Goal: Information Seeking & Learning: Check status

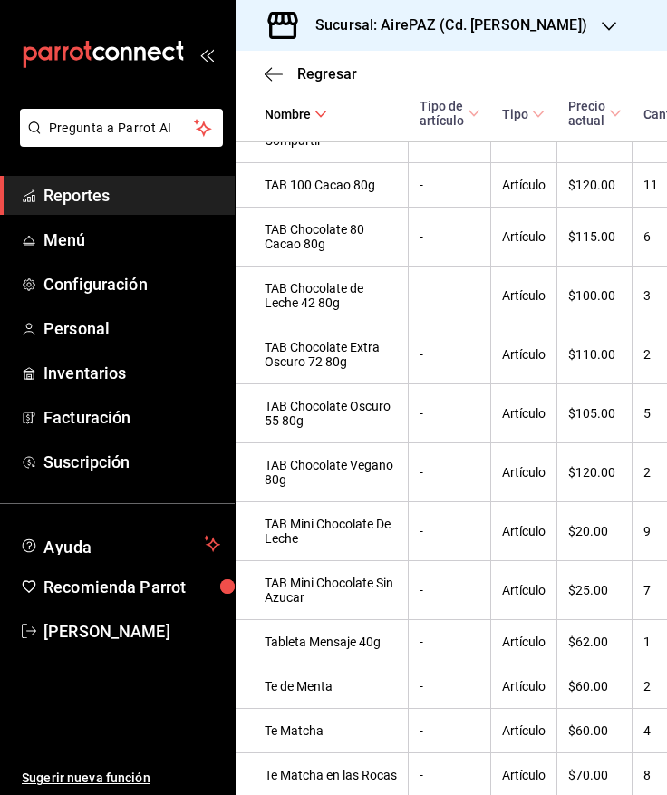
scroll to position [9732, 0]
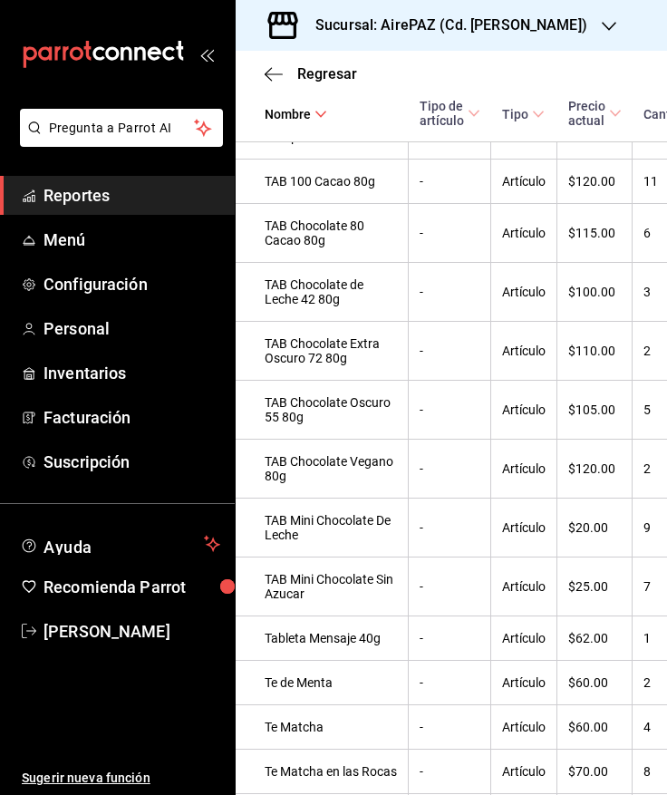
click at [497, 23] on h3 "Sucursal: AirePAZ (Cd. [PERSON_NAME])" at bounding box center [444, 26] width 286 height 22
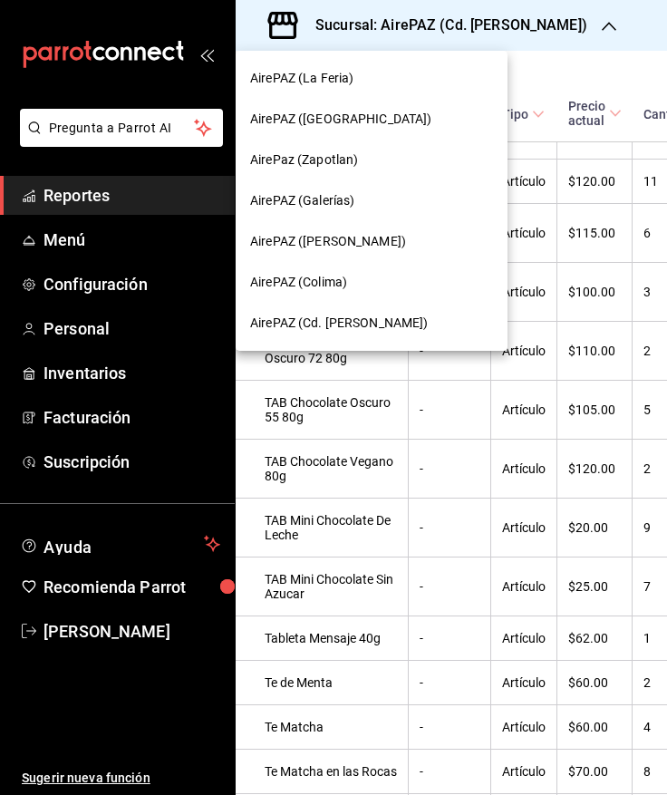
click at [382, 178] on div "AirePaz (Zapotlan)" at bounding box center [372, 160] width 272 height 41
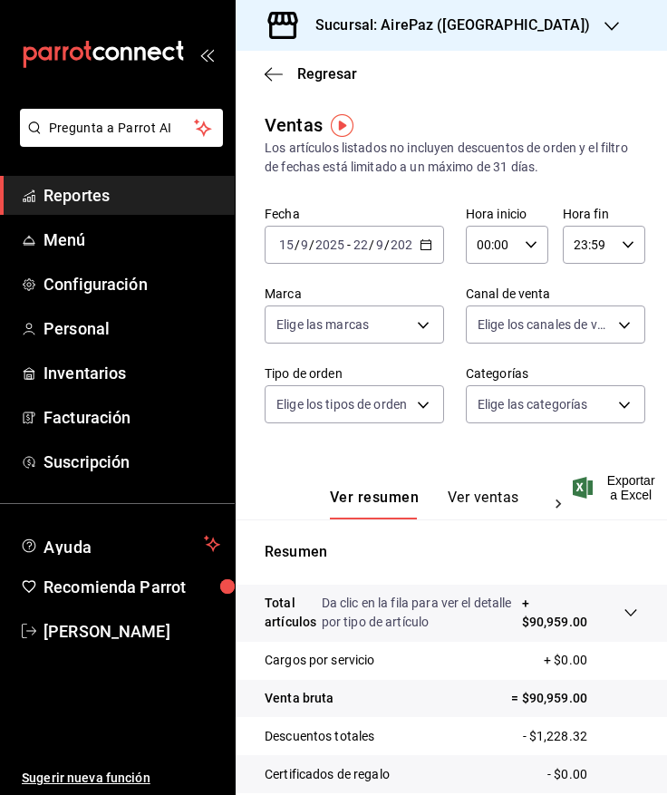
click at [475, 495] on button "Ver ventas" at bounding box center [484, 503] width 72 height 31
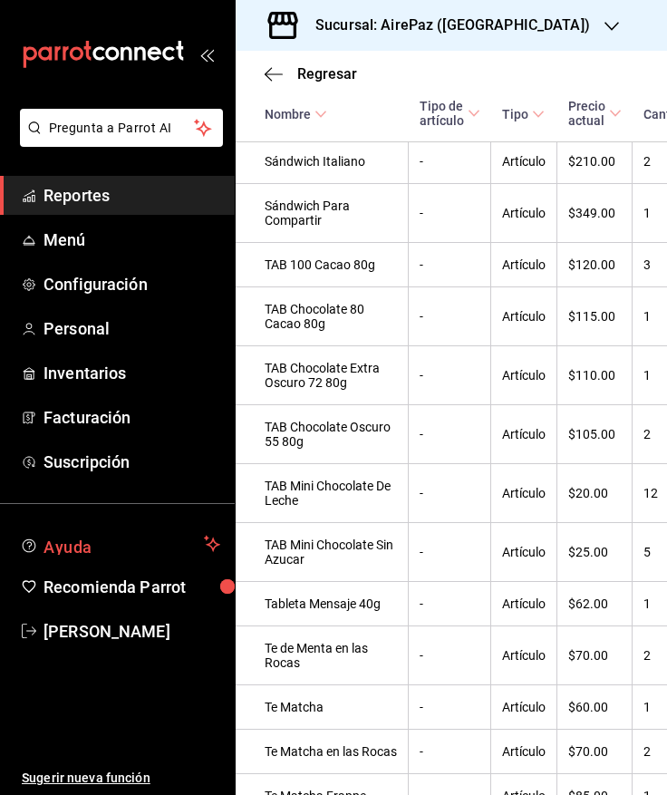
scroll to position [9103, 0]
click at [488, 25] on h3 "Sucursal: AirePaz ([GEOGRAPHIC_DATA])" at bounding box center [445, 26] width 289 height 22
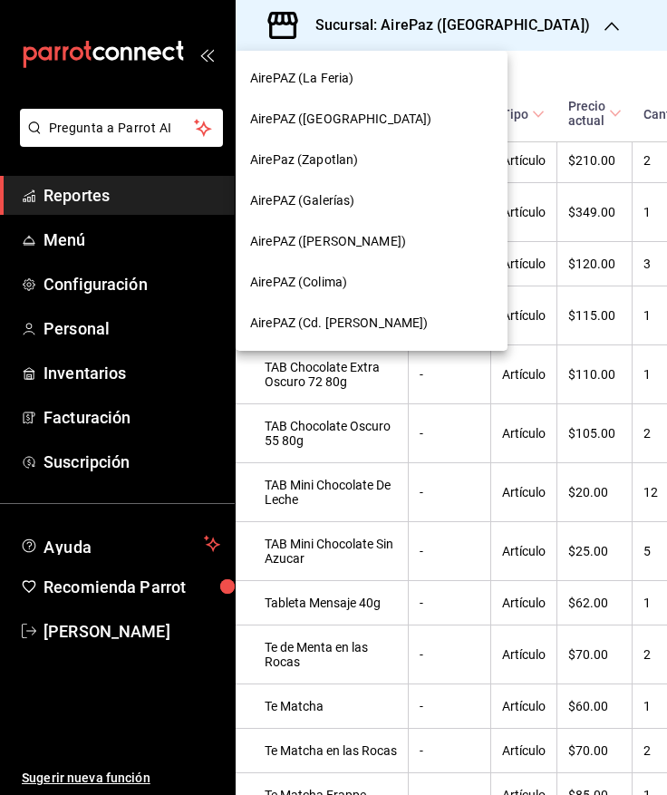
click at [372, 77] on div "AirePAZ (La Feria)" at bounding box center [371, 78] width 243 height 19
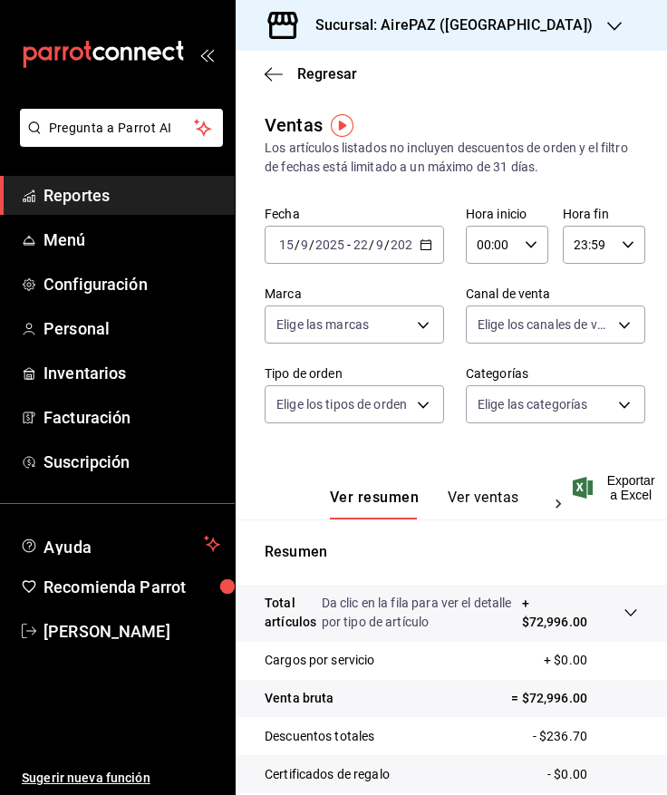
click at [468, 507] on button "Ver ventas" at bounding box center [484, 503] width 72 height 31
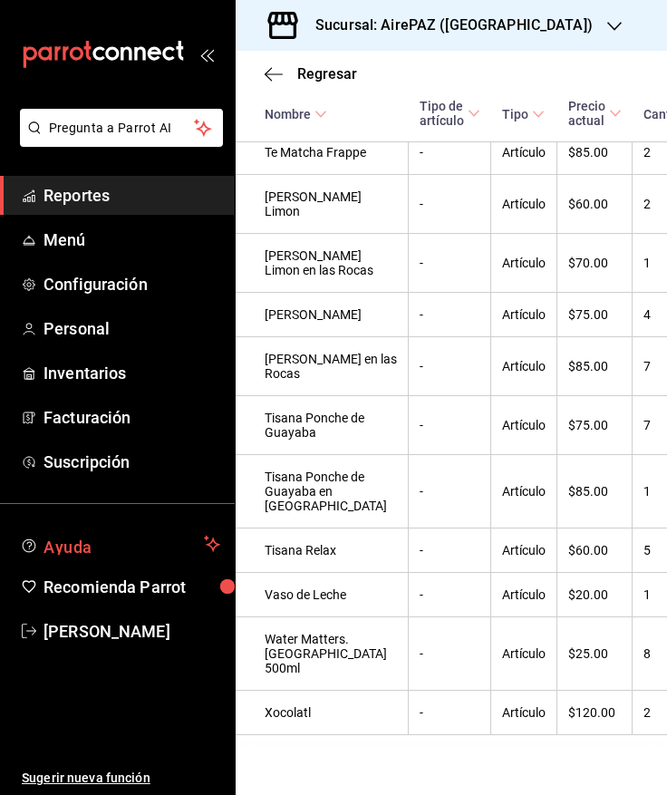
scroll to position [7826, 0]
click at [485, 23] on h3 "Sucursal: AirePAZ ([GEOGRAPHIC_DATA])" at bounding box center [447, 26] width 292 height 22
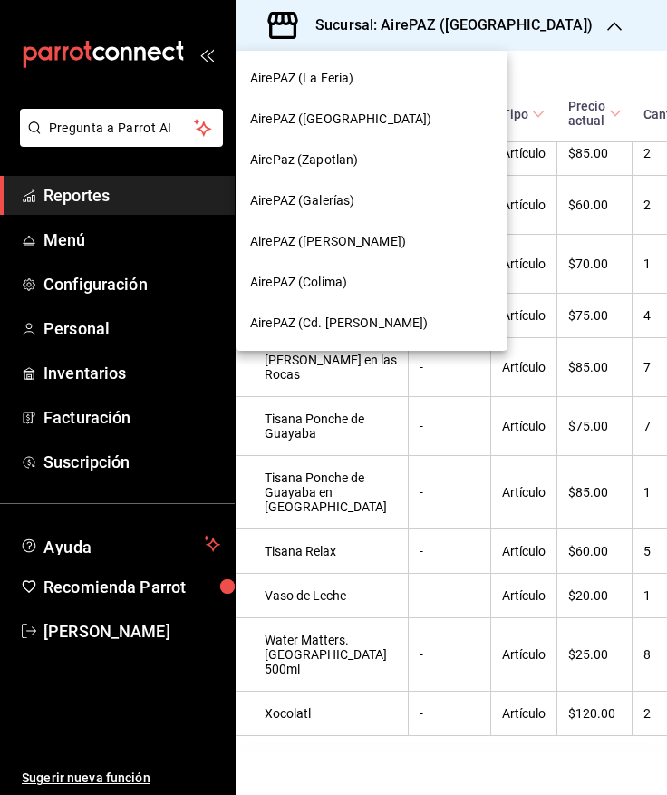
click at [403, 232] on div "AirePAZ ([PERSON_NAME])" at bounding box center [371, 241] width 243 height 19
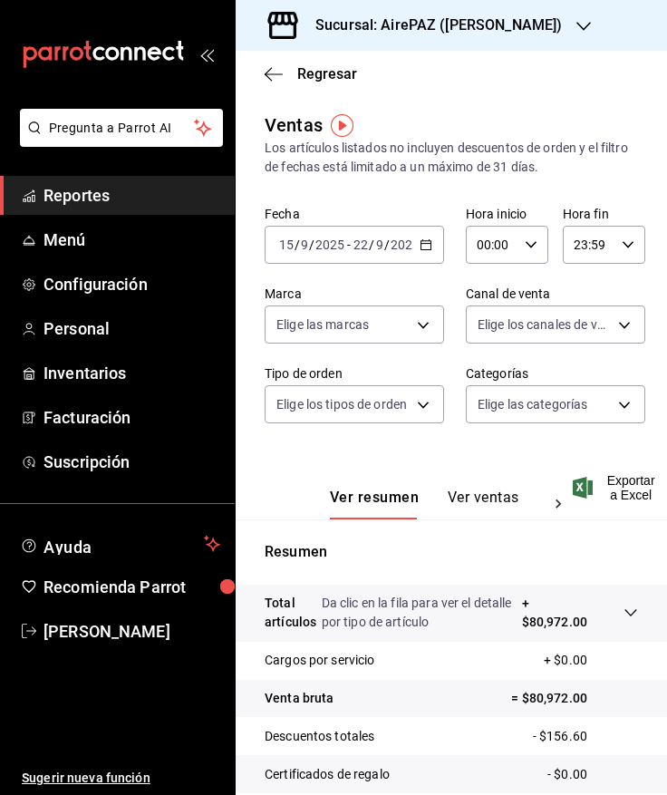
click at [479, 501] on button "Ver ventas" at bounding box center [484, 503] width 72 height 31
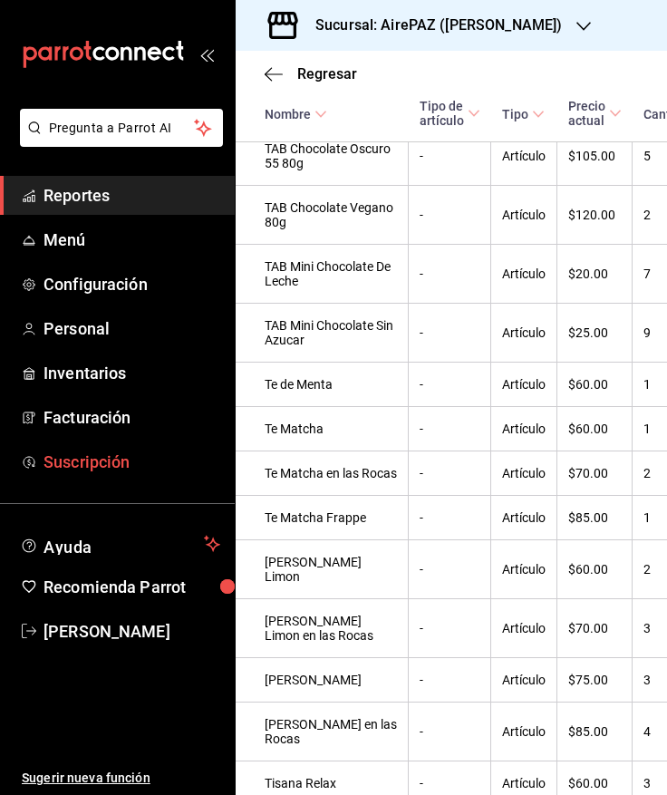
scroll to position [9415, 0]
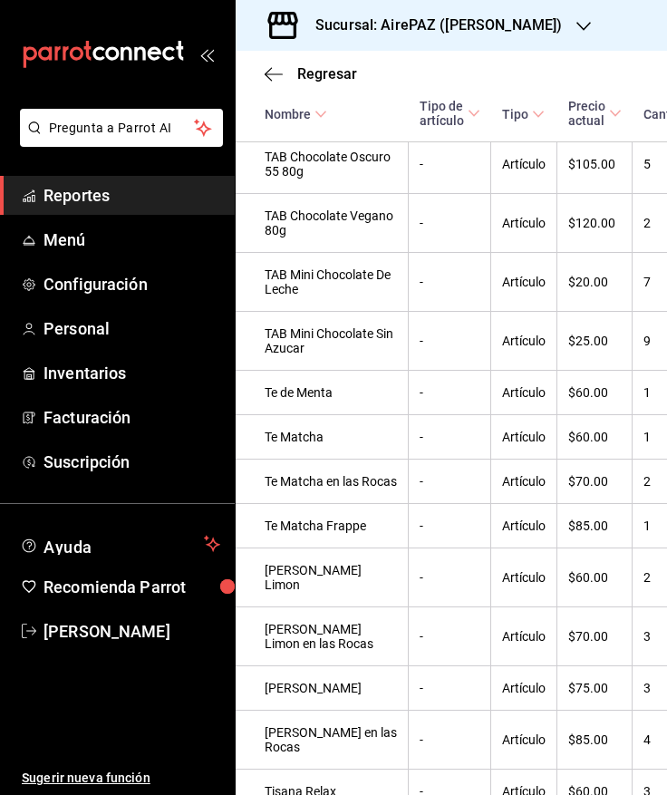
click at [479, 26] on h3 "Sucursal: AirePAZ ([PERSON_NAME])" at bounding box center [431, 26] width 261 height 22
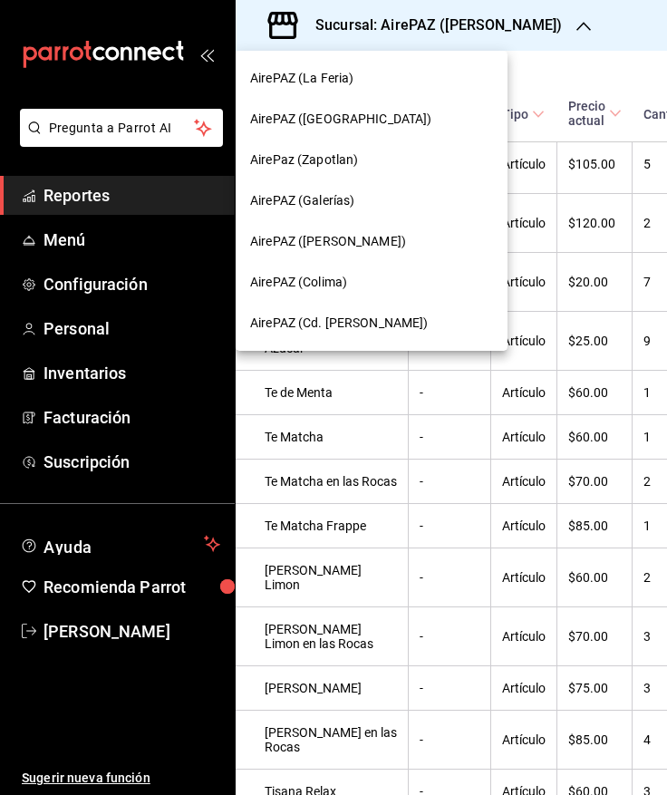
click at [367, 196] on div "AirePAZ (Galerías)" at bounding box center [371, 200] width 243 height 19
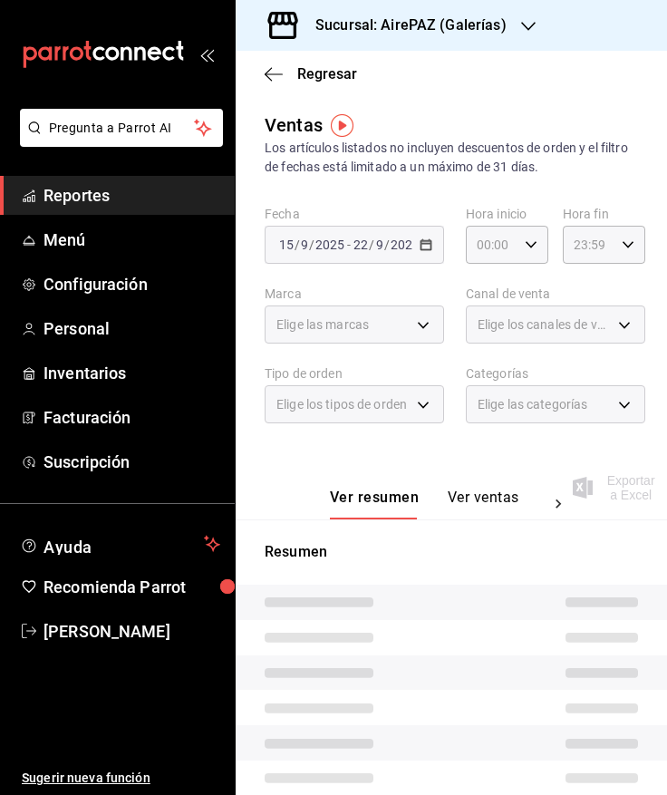
click at [458, 508] on button "Ver ventas" at bounding box center [484, 503] width 72 height 31
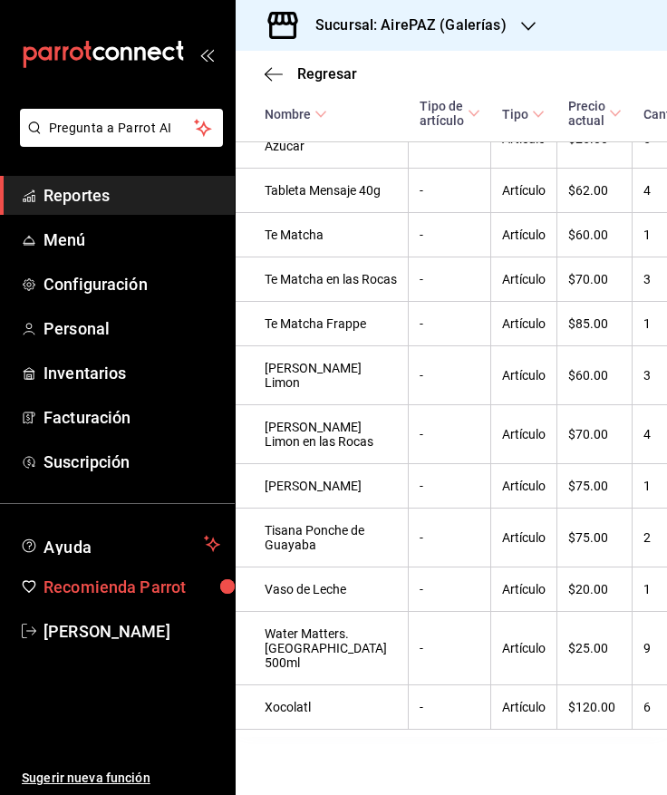
scroll to position [9034, 0]
click at [472, 26] on h3 "Sucursal: AirePAZ (Galerías)" at bounding box center [404, 26] width 206 height 22
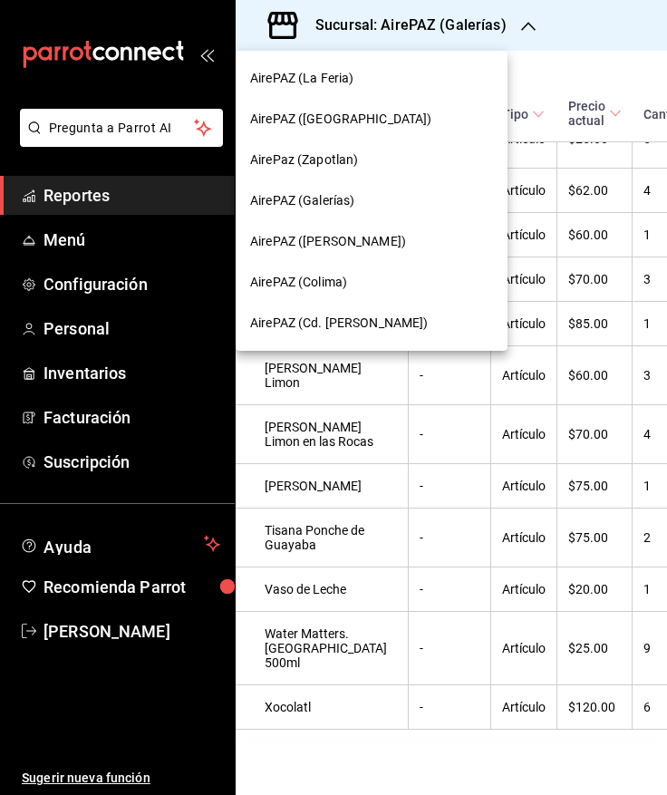
click at [455, 105] on div "AirePAZ ([GEOGRAPHIC_DATA])" at bounding box center [372, 119] width 272 height 41
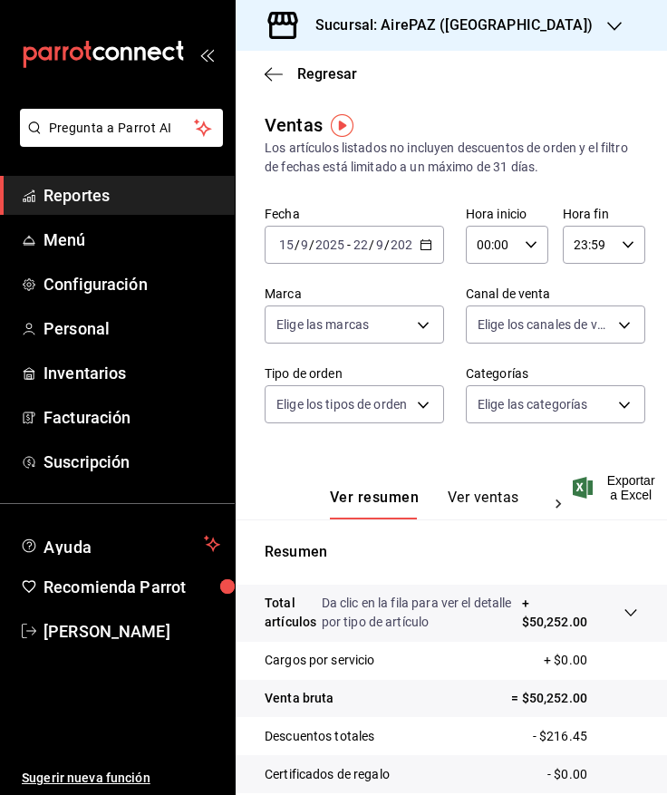
click at [494, 480] on div "Ver resumen Ver ventas Ver cargos" at bounding box center [421, 493] width 312 height 53
click at [495, 506] on button "Ver ventas" at bounding box center [484, 503] width 72 height 31
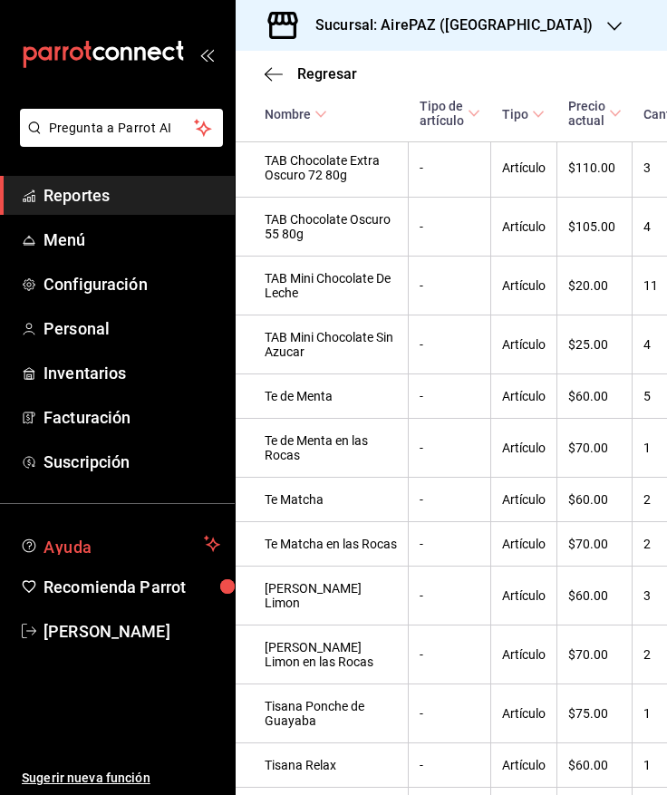
scroll to position [8130, 0]
